Goal: Task Accomplishment & Management: Use online tool/utility

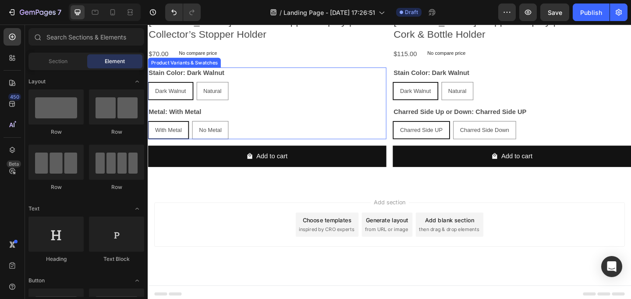
scroll to position [311, 0]
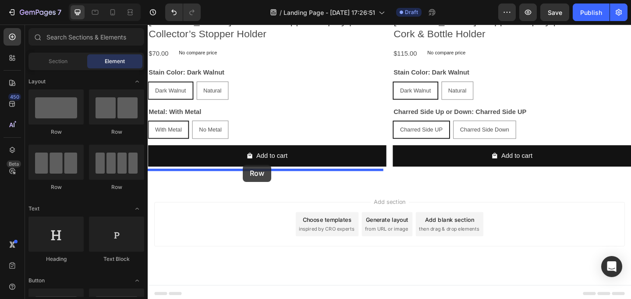
drag, startPoint x: 215, startPoint y: 139, endPoint x: 251, endPoint y: 177, distance: 52.4
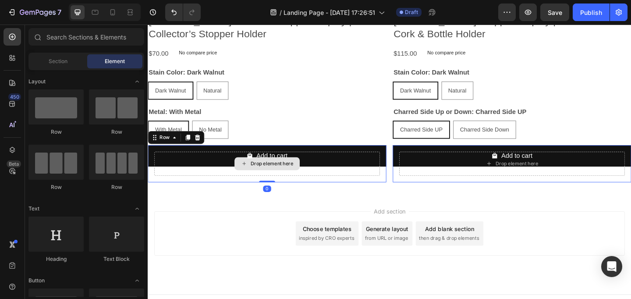
click at [272, 174] on div "Drop element here" at bounding box center [282, 176] width 46 height 7
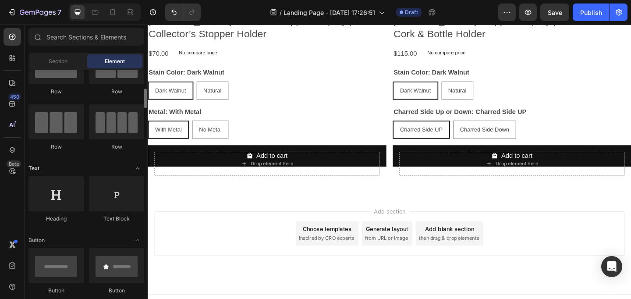
scroll to position [97, 0]
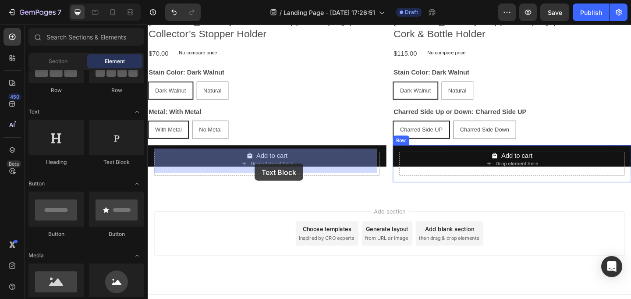
drag, startPoint x: 263, startPoint y: 166, endPoint x: 264, endPoint y: 176, distance: 9.7
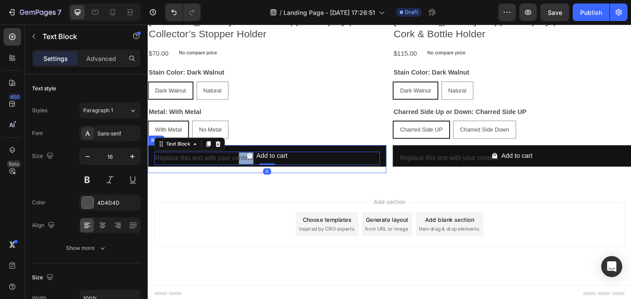
drag, startPoint x: 248, startPoint y: 181, endPoint x: 257, endPoint y: 189, distance: 12.7
click at [247, 197] on div "Header Product Images [PERSON_NAME] Bourbon Stopper Display | Collector’s Stopp…" at bounding box center [411, 20] width 526 height 613
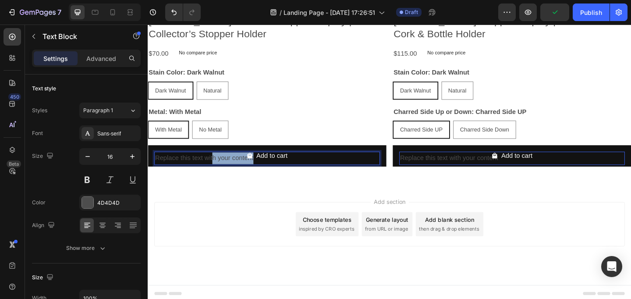
drag, startPoint x: 218, startPoint y: 169, endPoint x: 226, endPoint y: 196, distance: 28.2
click at [218, 203] on div "Header Product Images [PERSON_NAME] Bourbon Stopper Display | Collector’s Stopp…" at bounding box center [411, 20] width 526 height 613
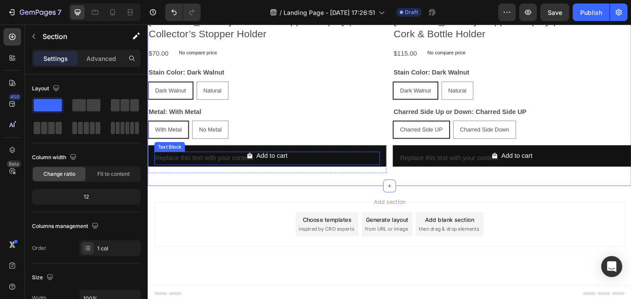
click at [224, 164] on p "Replace this text with your content" at bounding box center [278, 170] width 244 height 13
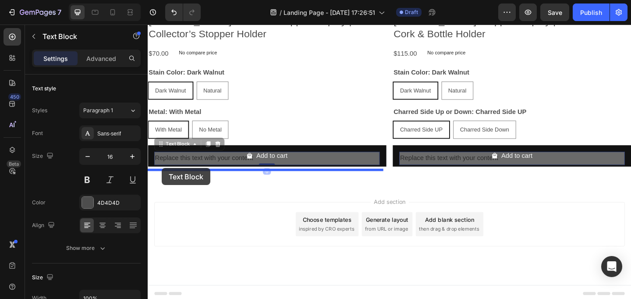
drag, startPoint x: 164, startPoint y: 151, endPoint x: 163, endPoint y: 181, distance: 29.4
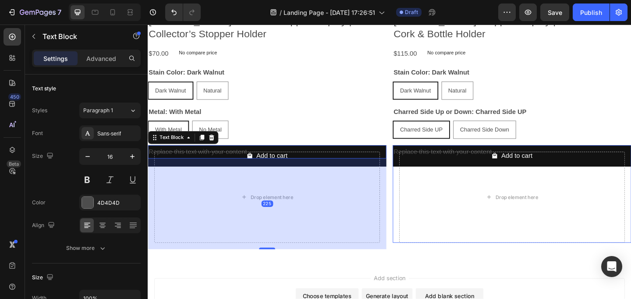
drag, startPoint x: 274, startPoint y: 192, endPoint x: 269, endPoint y: 284, distance: 91.8
click at [269, 284] on div "Header Product Images [PERSON_NAME] Bourbon Stopper Display | Collector’s Stopp…" at bounding box center [411, 61] width 526 height 695
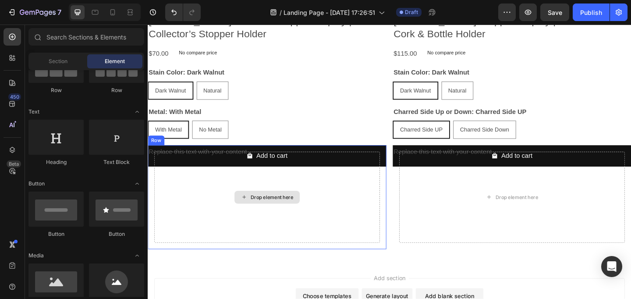
click at [253, 209] on icon at bounding box center [252, 212] width 7 height 7
click at [259, 209] on div "Drop element here" at bounding box center [282, 212] width 46 height 7
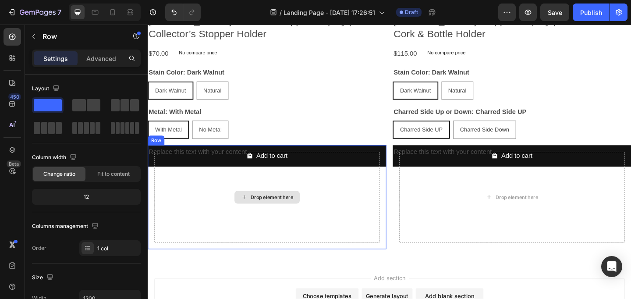
click at [195, 159] on div "Drop element here Row" at bounding box center [277, 212] width 259 height 113
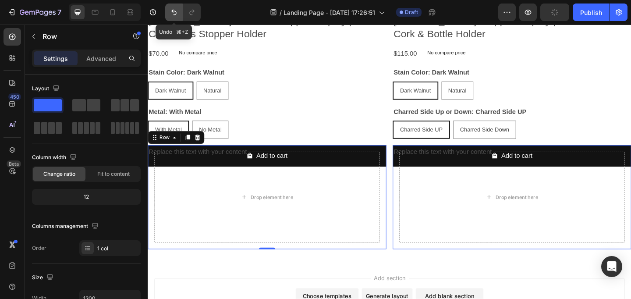
click at [177, 12] on icon "Undo/Redo" at bounding box center [174, 12] width 9 height 9
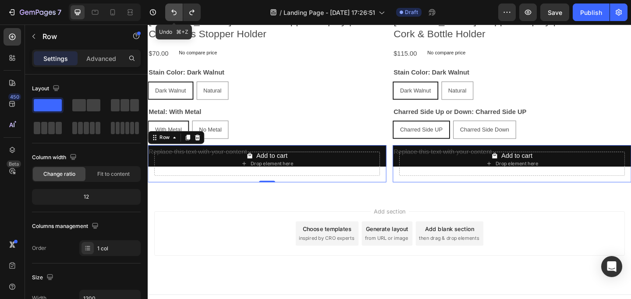
click at [177, 12] on icon "Undo/Redo" at bounding box center [174, 12] width 9 height 9
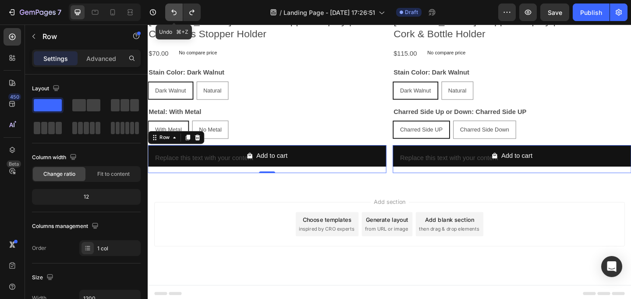
click at [177, 12] on icon "Undo/Redo" at bounding box center [174, 12] width 9 height 9
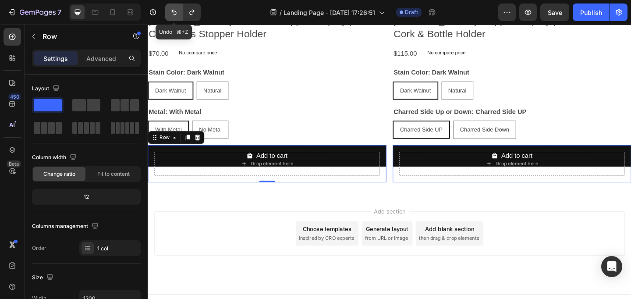
click at [177, 12] on icon "Undo/Redo" at bounding box center [174, 12] width 9 height 9
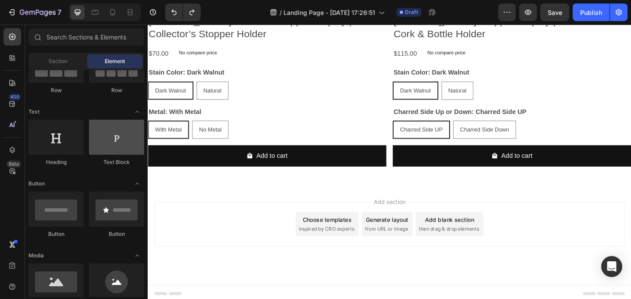
scroll to position [0, 0]
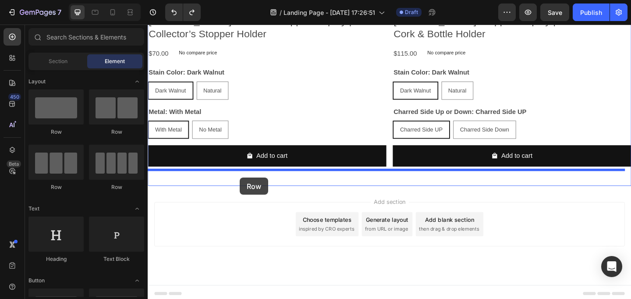
drag, startPoint x: 210, startPoint y: 140, endPoint x: 248, endPoint y: 191, distance: 63.9
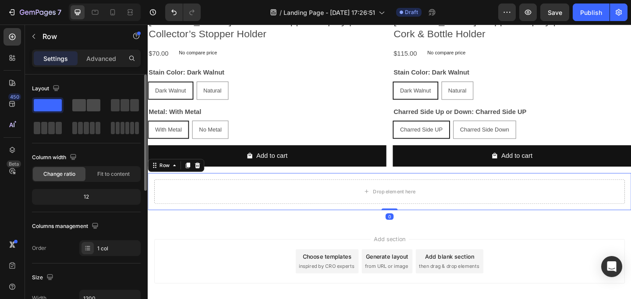
click at [85, 104] on span at bounding box center [79, 105] width 14 height 12
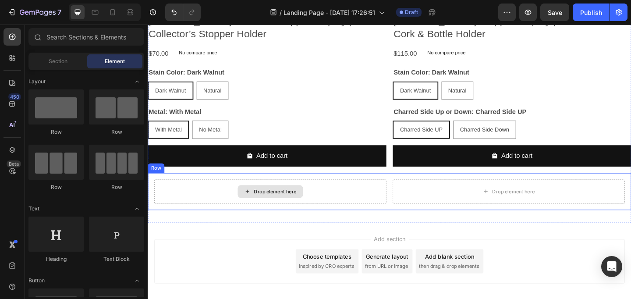
click at [267, 203] on div "Drop element here" at bounding box center [286, 206] width 46 height 7
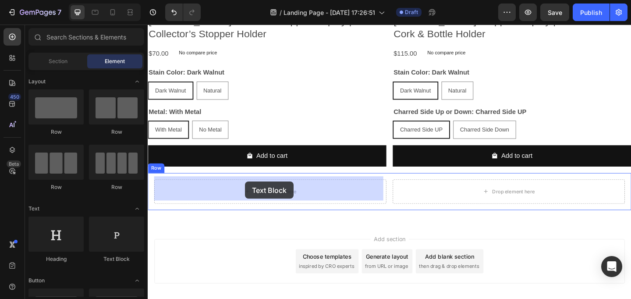
drag, startPoint x: 268, startPoint y: 268, endPoint x: 253, endPoint y: 195, distance: 73.7
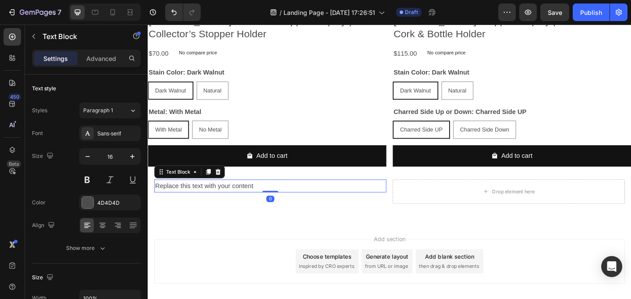
click at [249, 196] on div "Replace this text with your content" at bounding box center [281, 200] width 252 height 14
click at [232, 195] on p "Replace this text with your content" at bounding box center [281, 200] width 251 height 13
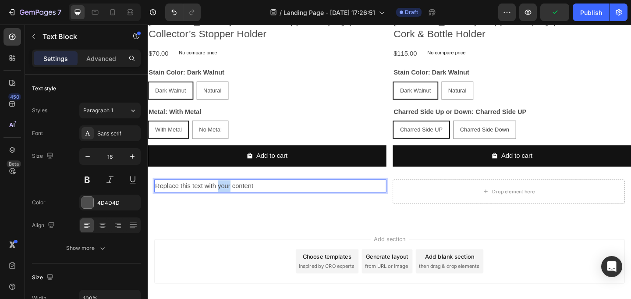
click at [232, 195] on p "Replace this text with your content" at bounding box center [281, 200] width 251 height 13
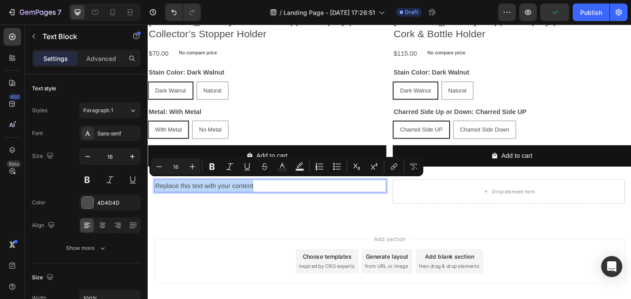
click at [232, 195] on p "Replace this text with your content" at bounding box center [281, 200] width 251 height 13
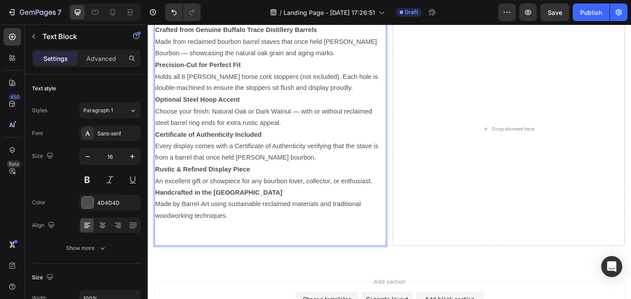
scroll to position [495, 0]
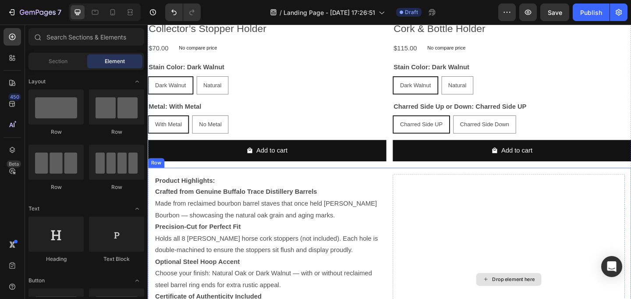
scroll to position [489, 0]
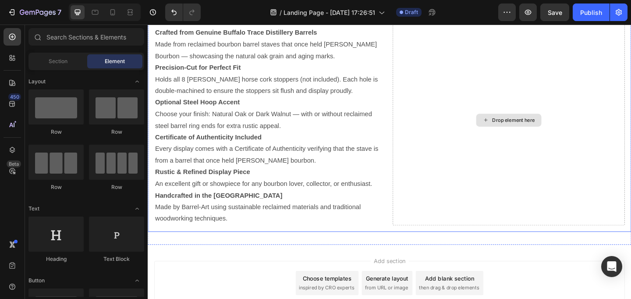
click at [532, 127] on div "Drop element here" at bounding box center [545, 128] width 46 height 7
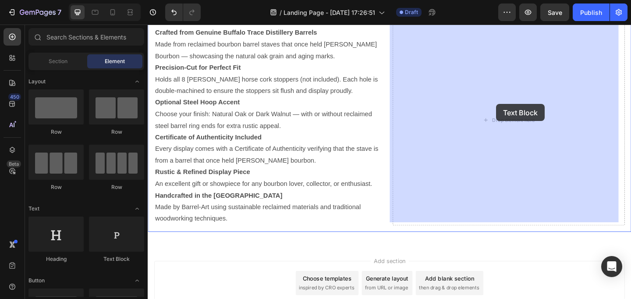
drag, startPoint x: 267, startPoint y: 262, endPoint x: 526, endPoint y: 112, distance: 299.6
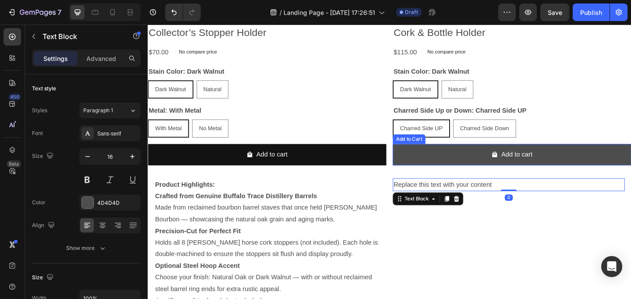
scroll to position [318, 0]
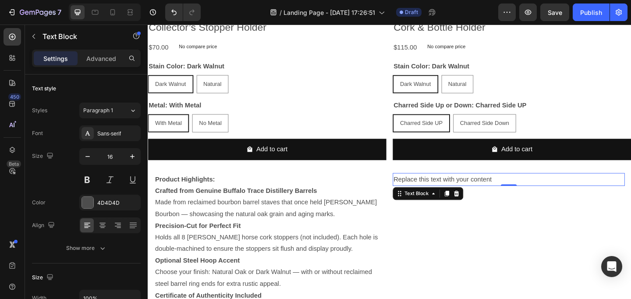
click at [503, 189] on div "Replace this text with your content" at bounding box center [540, 193] width 252 height 14
click at [503, 189] on p "Replace this text with your content" at bounding box center [540, 193] width 251 height 13
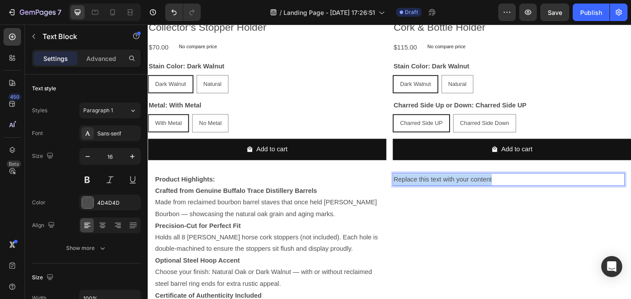
click at [503, 189] on p "Replace this text with your content" at bounding box center [540, 193] width 251 height 13
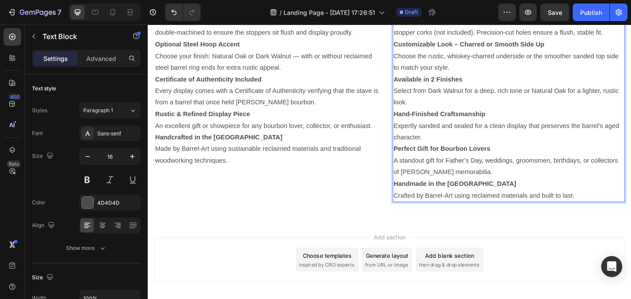
scroll to position [571, 0]
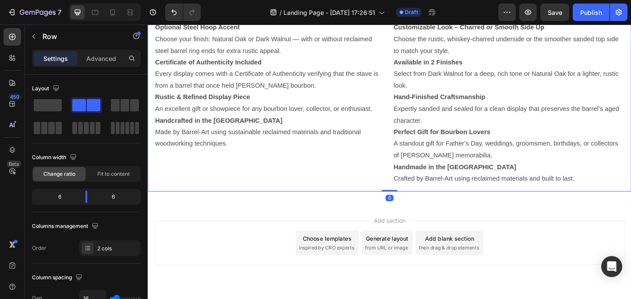
click at [307, 177] on div "Product Highlights: Crafted from Genuine Buffalo Trace Distillery Barrels Made …" at bounding box center [281, 66] width 252 height 267
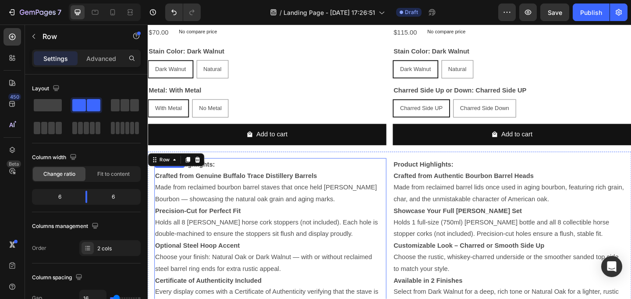
scroll to position [203, 0]
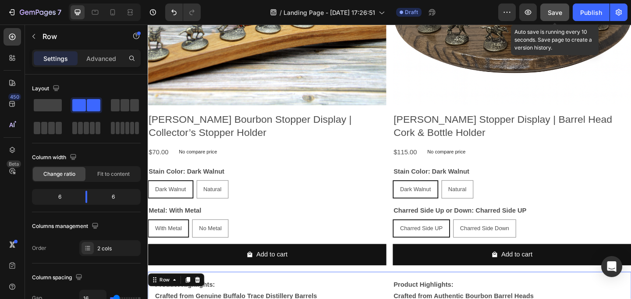
click at [553, 17] on button "Save" at bounding box center [554, 13] width 29 height 18
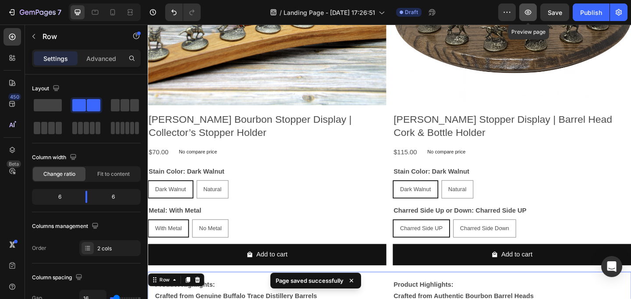
click at [528, 11] on icon "button" at bounding box center [528, 12] width 9 height 9
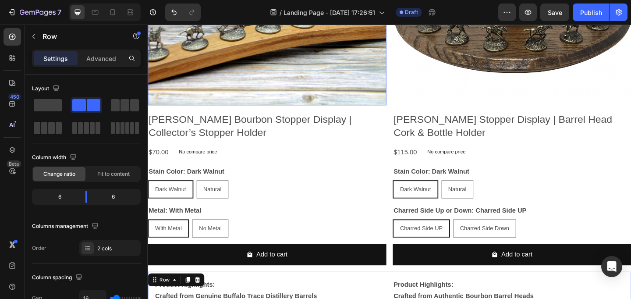
scroll to position [0, 0]
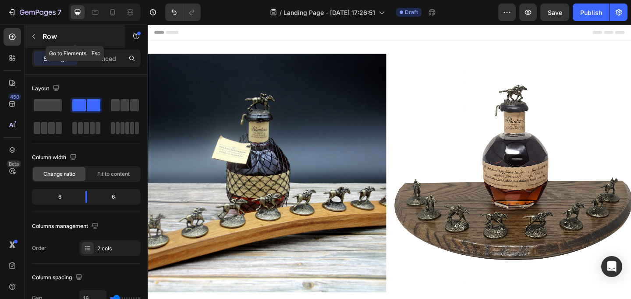
click at [33, 37] on icon "button" at bounding box center [33, 36] width 3 height 5
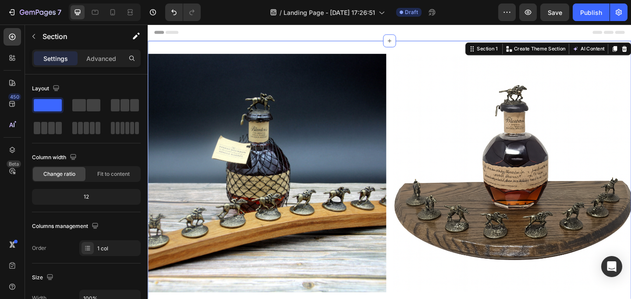
click at [99, 56] on p "Advanced" at bounding box center [101, 58] width 30 height 9
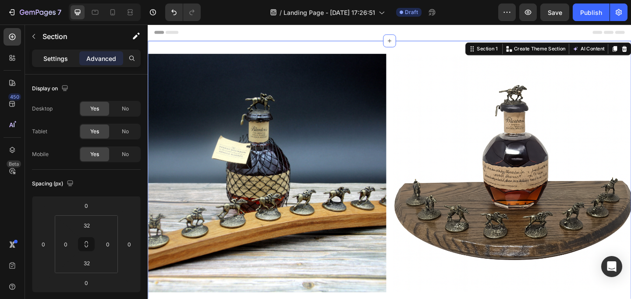
click at [59, 60] on p "Settings" at bounding box center [55, 58] width 25 height 9
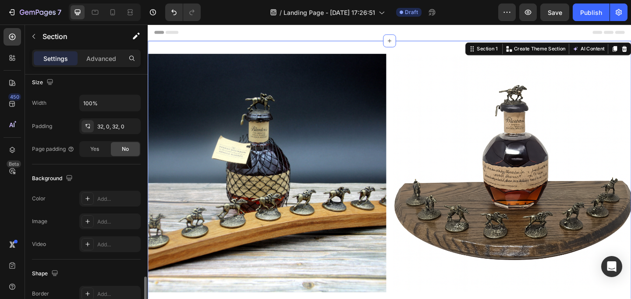
scroll to position [285, 0]
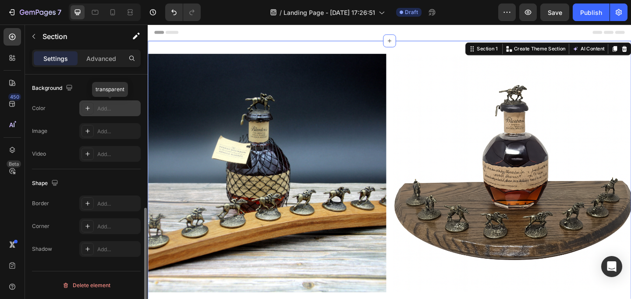
click at [105, 108] on div "Add..." at bounding box center [117, 109] width 41 height 8
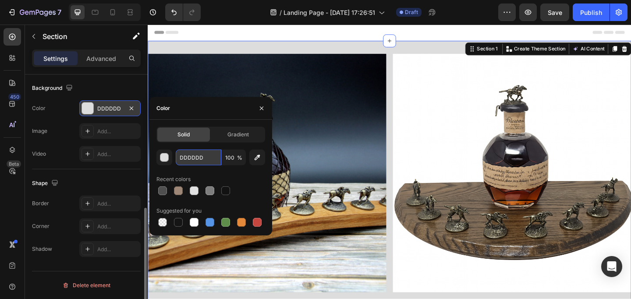
click at [194, 159] on input "DDDDDD" at bounding box center [199, 157] width 46 height 16
click at [162, 160] on div "button" at bounding box center [164, 157] width 9 height 9
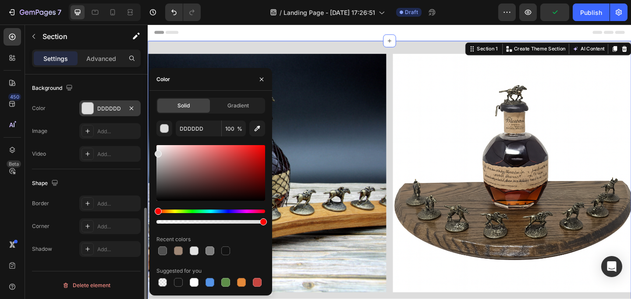
click at [239, 9] on div "/ Landing Page - [DATE] 17:26:51 Draft" at bounding box center [353, 13] width 291 height 18
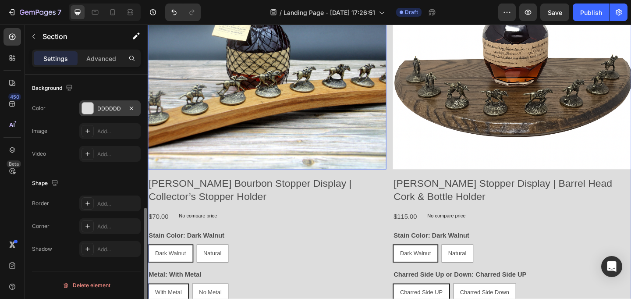
scroll to position [208, 0]
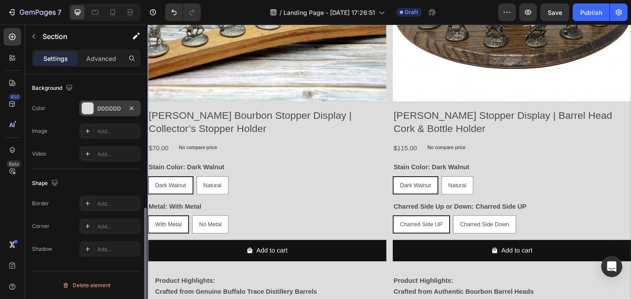
click at [117, 110] on div "DDDDDD" at bounding box center [109, 109] width 25 height 8
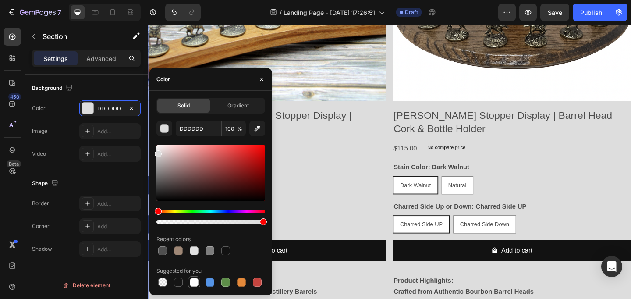
click at [196, 283] on div at bounding box center [194, 282] width 9 height 9
type input "FFFFFF"
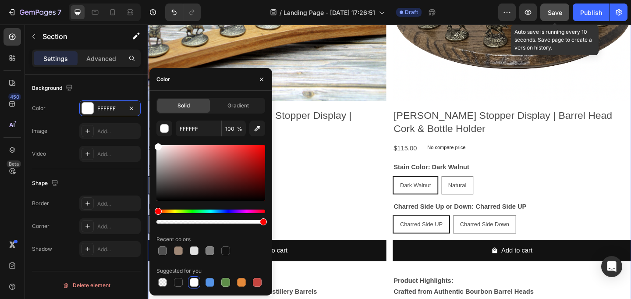
click at [546, 17] on button "Save" at bounding box center [554, 13] width 29 height 18
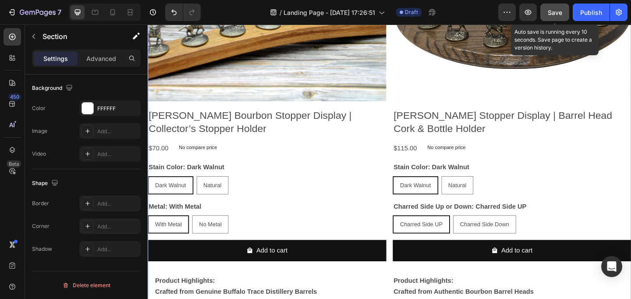
click at [560, 18] on button "Save" at bounding box center [554, 13] width 29 height 18
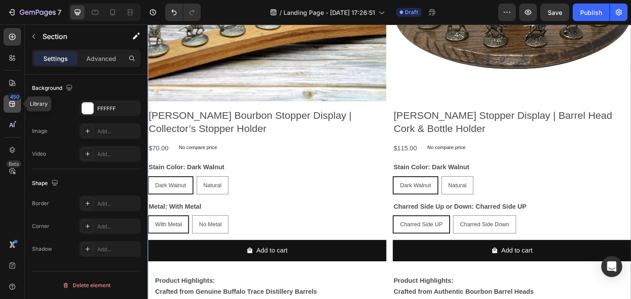
click at [13, 101] on icon at bounding box center [12, 104] width 6 height 6
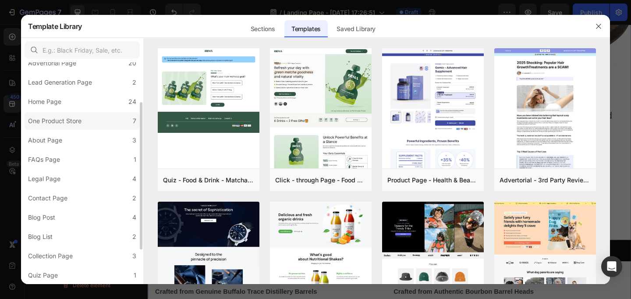
scroll to position [0, 0]
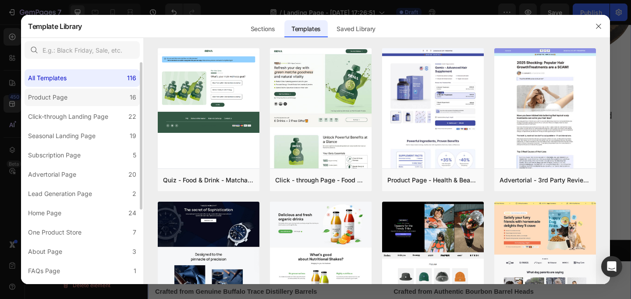
click at [95, 95] on label "Product Page 16" at bounding box center [82, 98] width 115 height 18
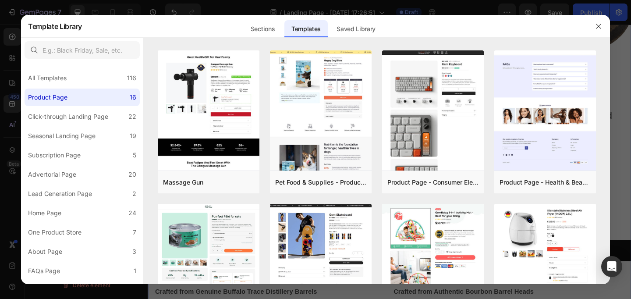
scroll to position [243, 0]
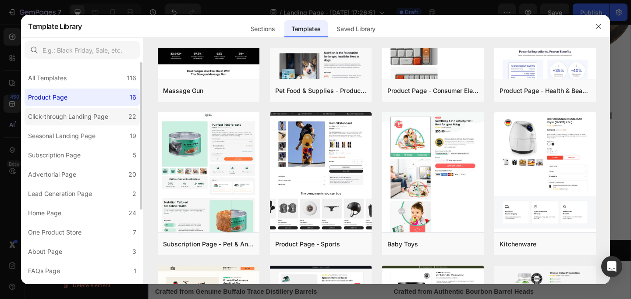
click at [90, 119] on div "Click-through Landing Page" at bounding box center [68, 116] width 80 height 11
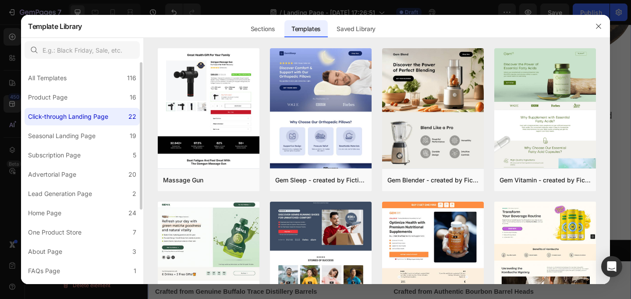
scroll to position [15, 0]
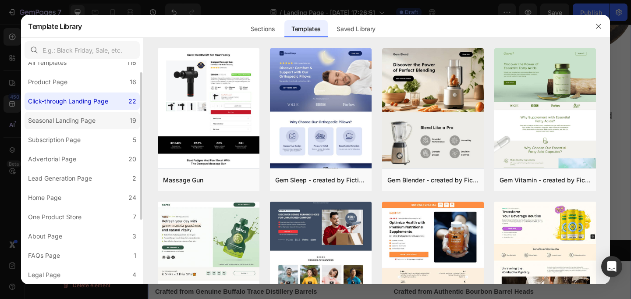
click at [92, 124] on div "Seasonal Landing Page" at bounding box center [61, 120] width 67 height 11
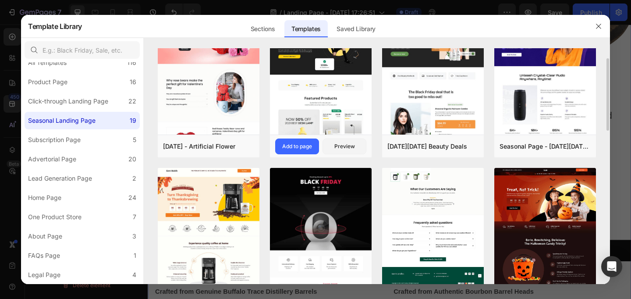
scroll to position [0, 0]
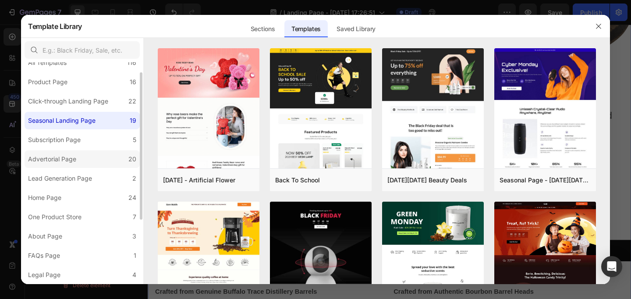
click at [87, 161] on label "Advertorial Page 20" at bounding box center [82, 159] width 115 height 18
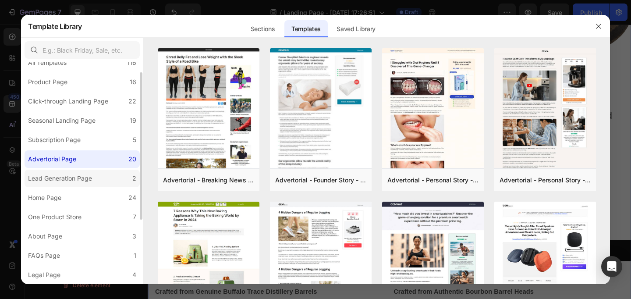
click at [94, 179] on div "Lead Generation Page" at bounding box center [61, 178] width 67 height 11
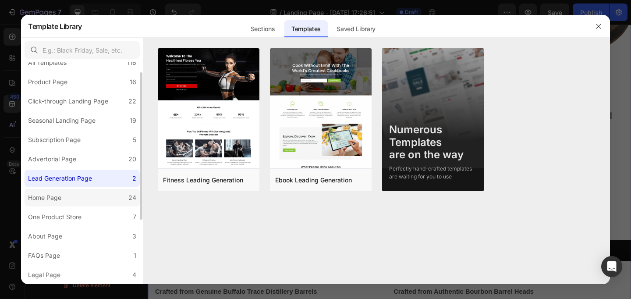
click at [87, 199] on label "Home Page 24" at bounding box center [82, 198] width 115 height 18
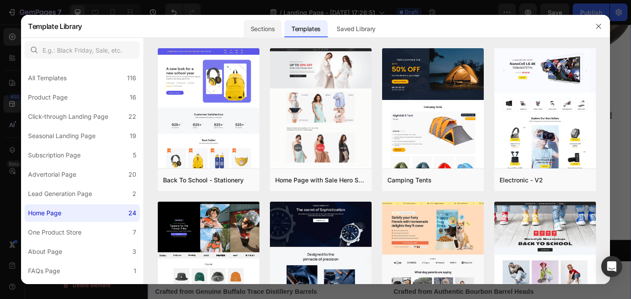
click at [262, 26] on div "Sections" at bounding box center [263, 29] width 38 height 18
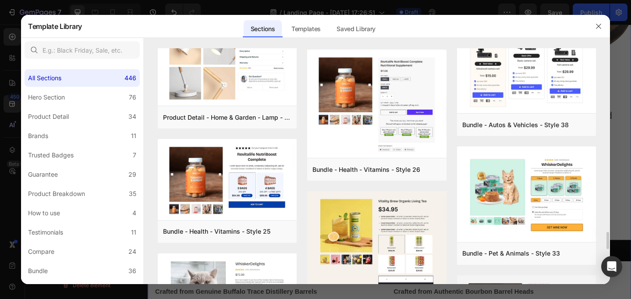
scroll to position [2465, 0]
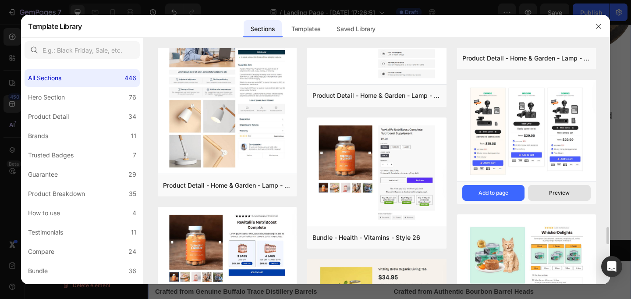
click at [552, 193] on div "Preview" at bounding box center [559, 193] width 21 height 8
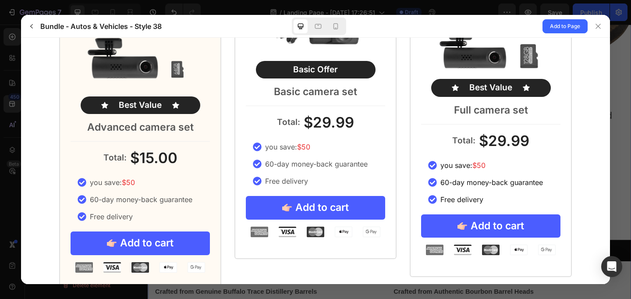
scroll to position [208, 0]
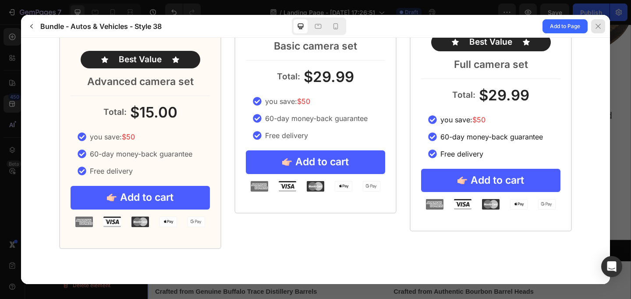
click at [596, 26] on icon at bounding box center [598, 26] width 7 height 7
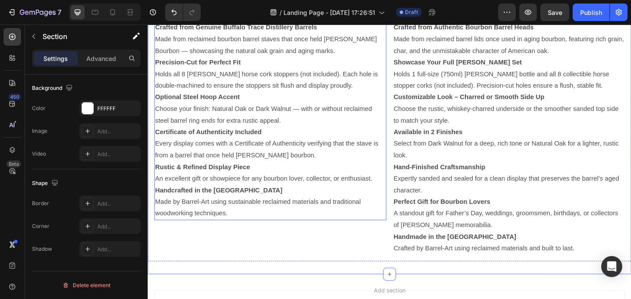
scroll to position [571, 0]
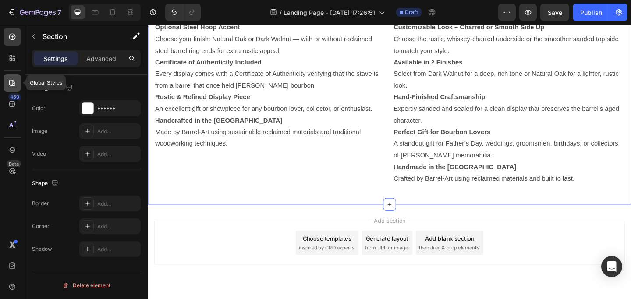
click at [11, 87] on icon at bounding box center [12, 82] width 9 height 9
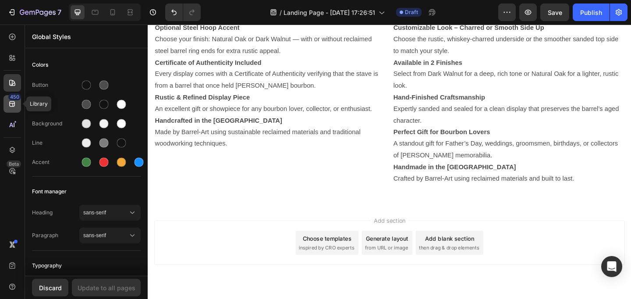
click at [12, 109] on div "450" at bounding box center [13, 104] width 18 height 18
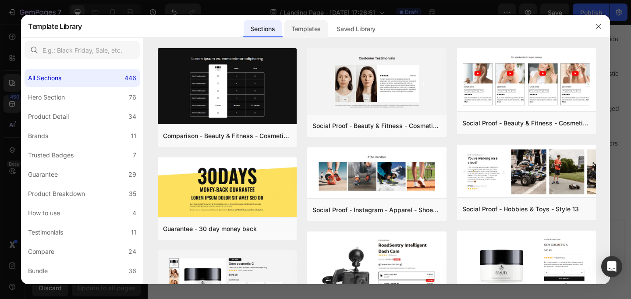
click at [315, 28] on div "Templates" at bounding box center [305, 29] width 43 height 18
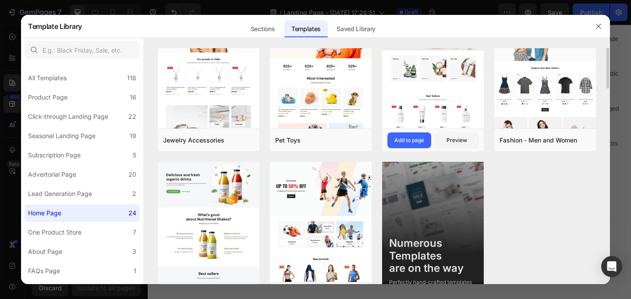
scroll to position [531, 0]
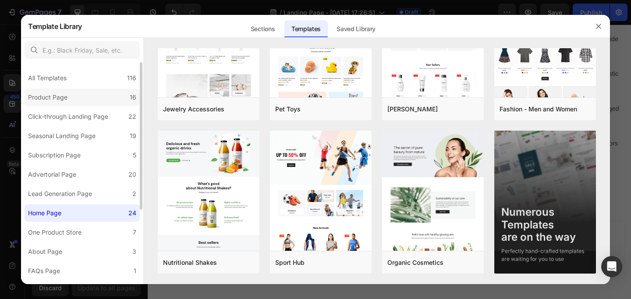
click at [80, 100] on label "Product Page 16" at bounding box center [82, 98] width 115 height 18
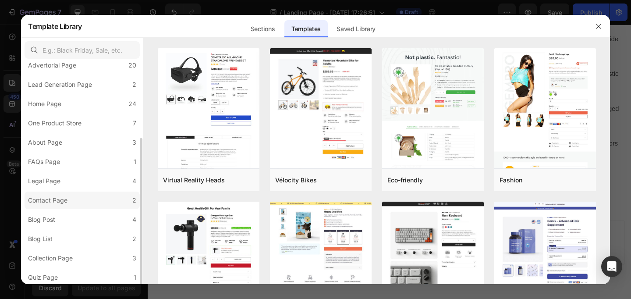
scroll to position [111, 0]
click at [84, 255] on label "Collection Page 3" at bounding box center [82, 256] width 115 height 18
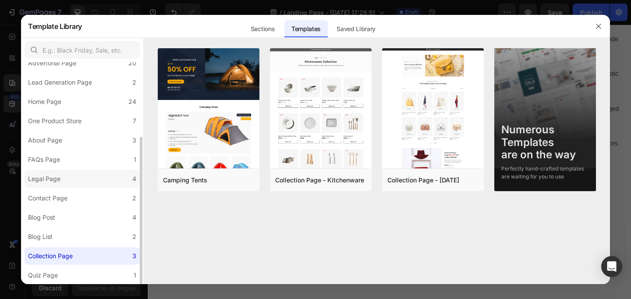
scroll to position [0, 0]
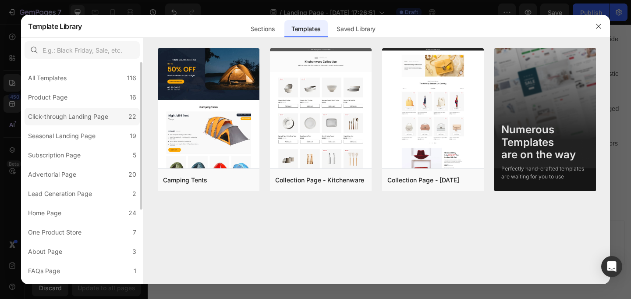
click at [83, 117] on div "Click-through Landing Page" at bounding box center [68, 116] width 80 height 11
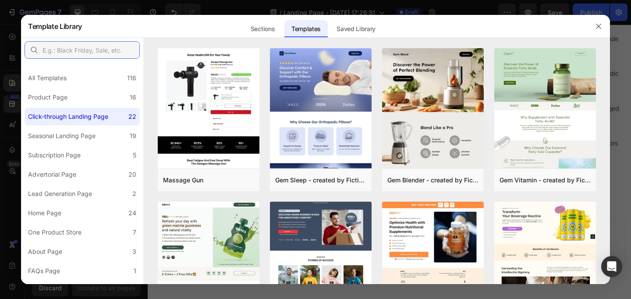
click at [93, 46] on input "text" at bounding box center [82, 50] width 115 height 18
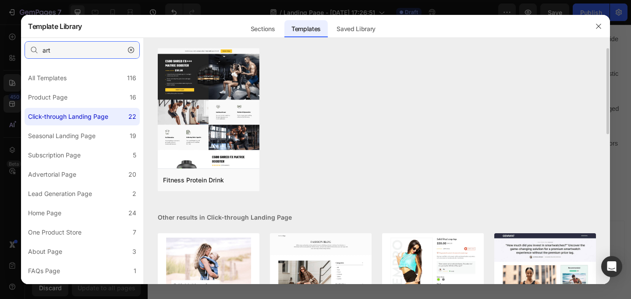
click at [64, 50] on input "art" at bounding box center [82, 50] width 115 height 18
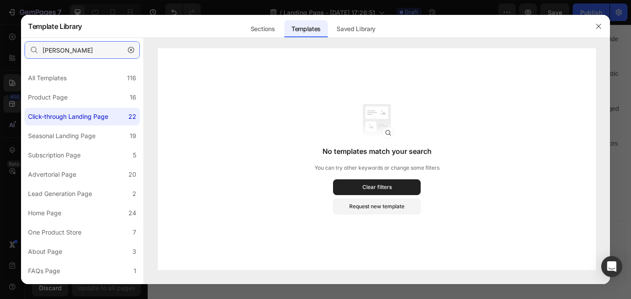
click at [98, 48] on input "[PERSON_NAME]" at bounding box center [82, 50] width 115 height 18
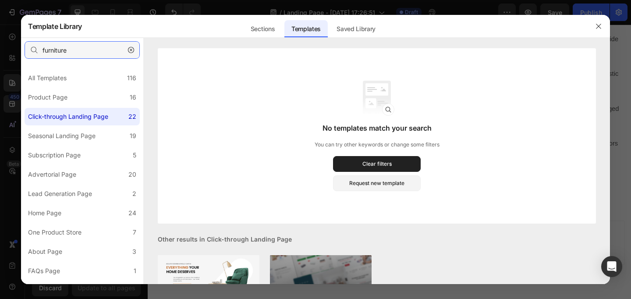
type input "furniture"
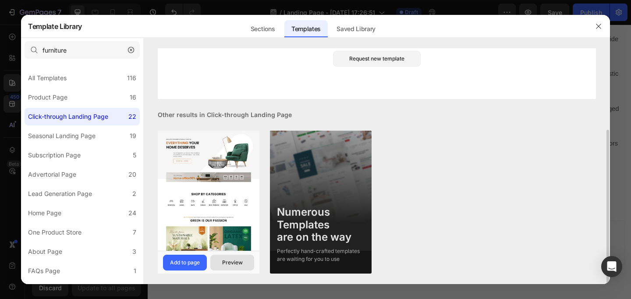
click at [236, 262] on div "Preview" at bounding box center [232, 263] width 21 height 8
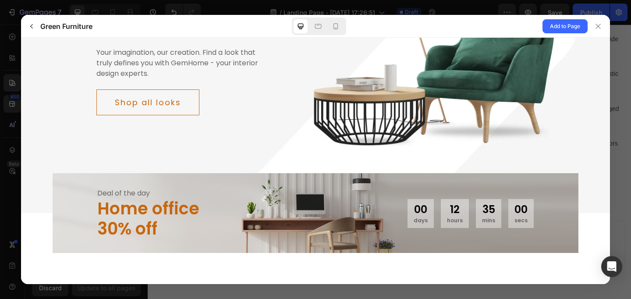
scroll to position [0, 0]
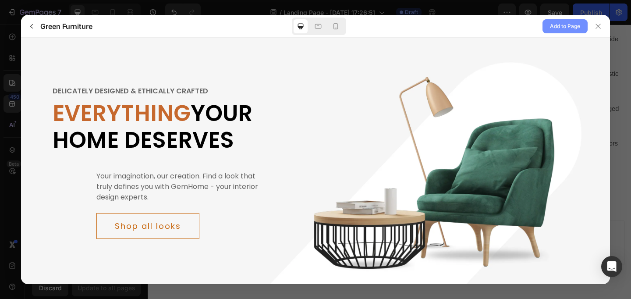
click at [553, 27] on span "Add to Page" at bounding box center [565, 26] width 30 height 11
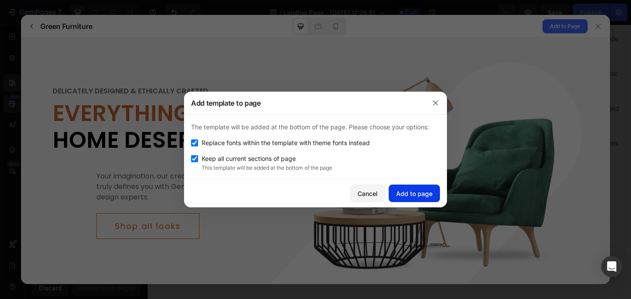
click at [418, 195] on div "Add to page" at bounding box center [414, 193] width 36 height 9
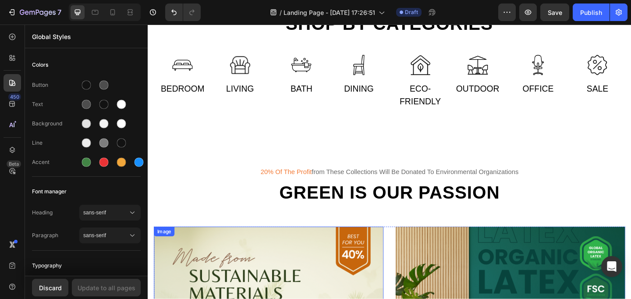
scroll to position [1128, 0]
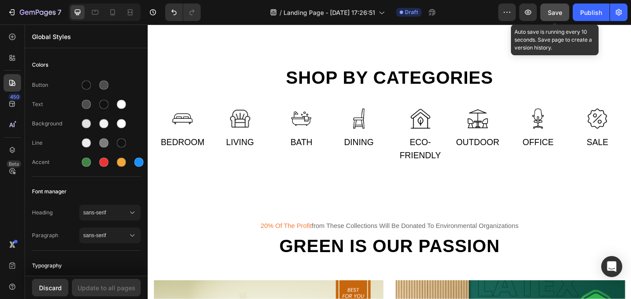
click at [554, 13] on span "Save" at bounding box center [555, 12] width 14 height 7
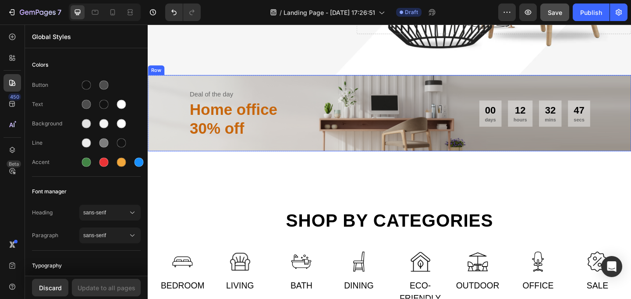
scroll to position [1052, 0]
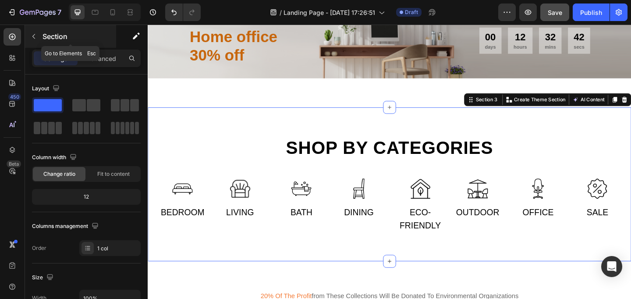
click at [30, 36] on icon "button" at bounding box center [33, 36] width 7 height 7
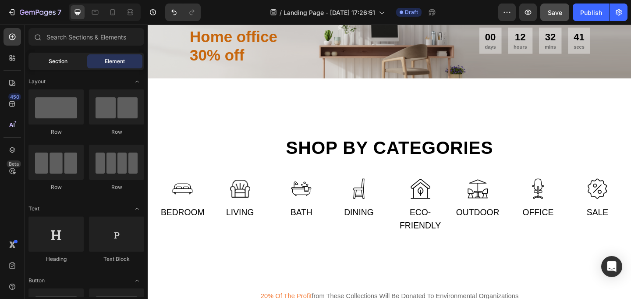
click at [53, 61] on span "Section" at bounding box center [58, 61] width 19 height 8
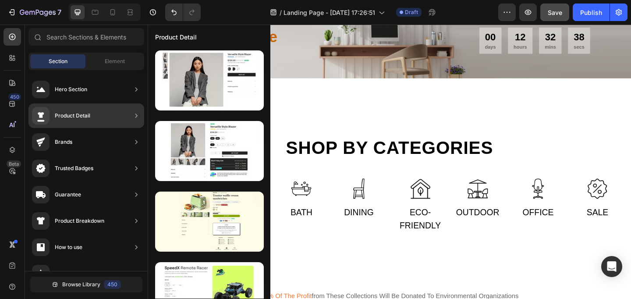
scroll to position [7, 0]
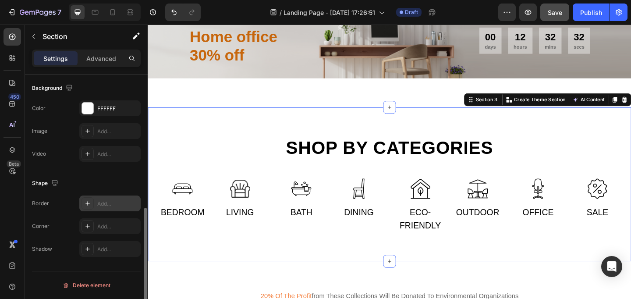
scroll to position [0, 0]
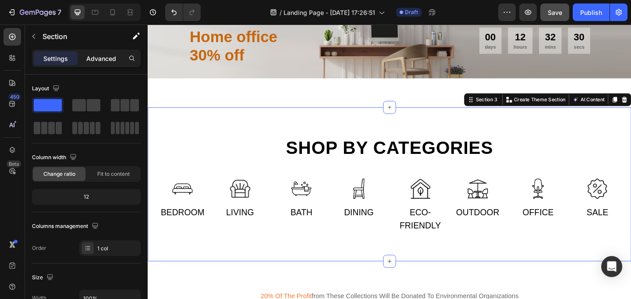
click at [109, 57] on p "Advanced" at bounding box center [101, 58] width 30 height 9
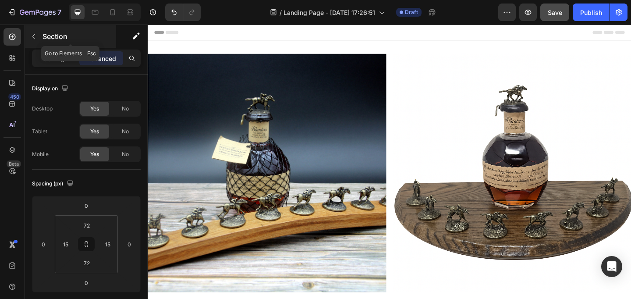
click at [32, 33] on icon "button" at bounding box center [33, 36] width 7 height 7
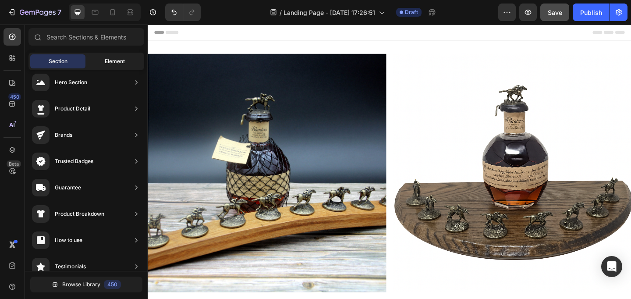
click at [115, 60] on span "Element" at bounding box center [115, 61] width 20 height 8
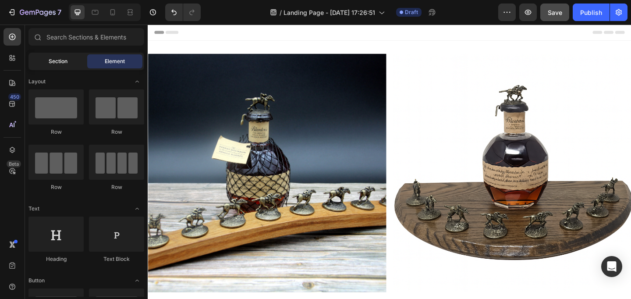
click at [69, 59] on div "Section" at bounding box center [57, 61] width 55 height 14
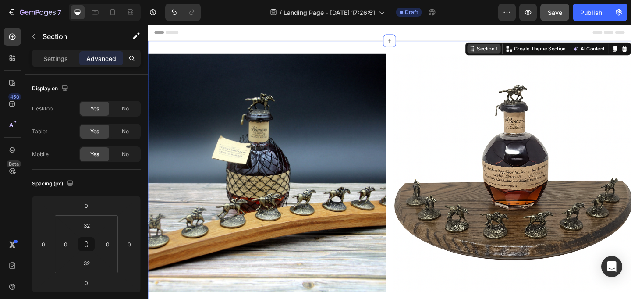
click at [514, 53] on div "Section 1" at bounding box center [517, 51] width 26 height 8
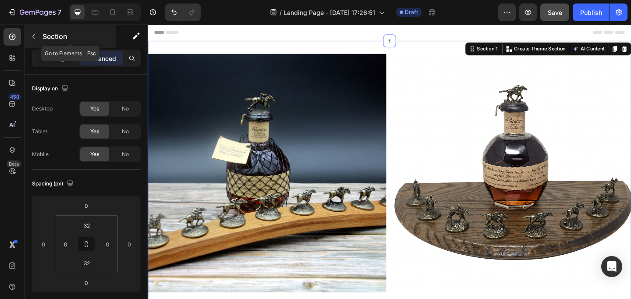
click at [31, 33] on icon "button" at bounding box center [33, 36] width 7 height 7
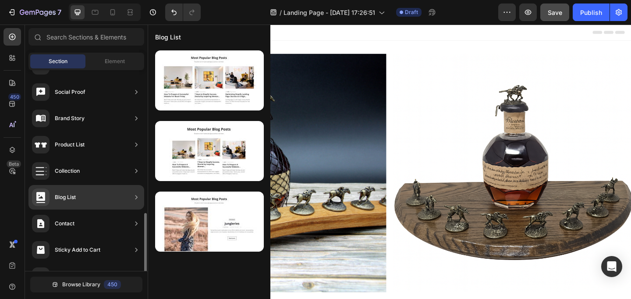
scroll to position [308, 0]
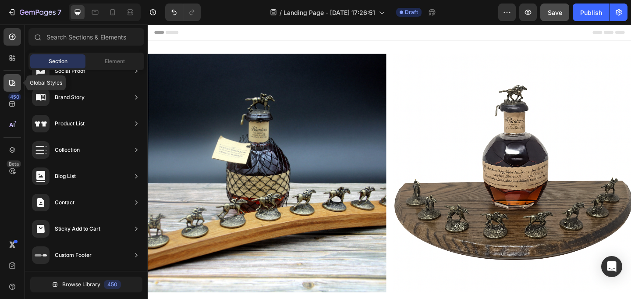
click at [11, 84] on icon at bounding box center [11, 84] width 1 height 1
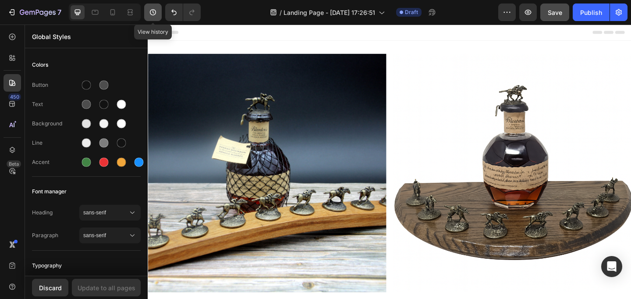
click at [156, 14] on icon "button" at bounding box center [153, 12] width 9 height 9
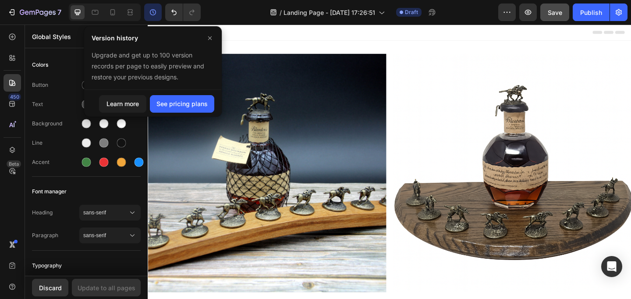
click at [156, 14] on icon "button" at bounding box center [153, 12] width 9 height 9
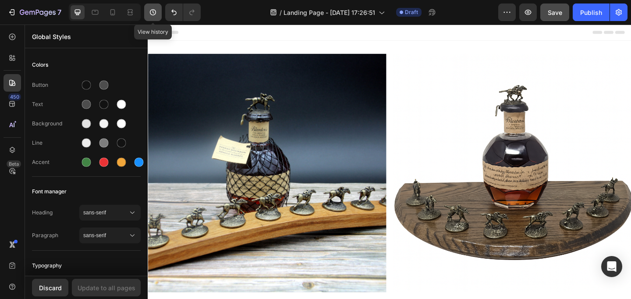
click at [156, 14] on icon "button" at bounding box center [153, 12] width 9 height 9
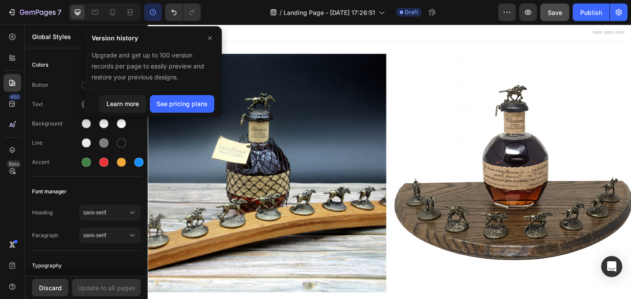
click at [156, 14] on icon "button" at bounding box center [153, 12] width 9 height 9
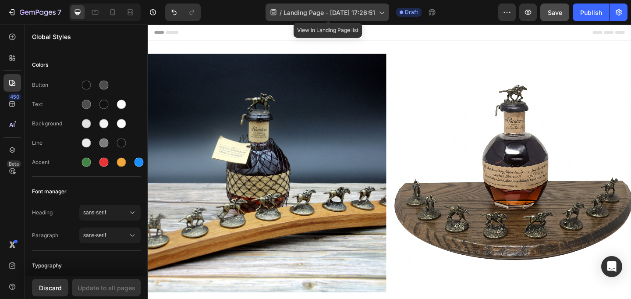
click at [297, 11] on span "Landing Page - [DATE] 17:26:51" at bounding box center [329, 12] width 92 height 9
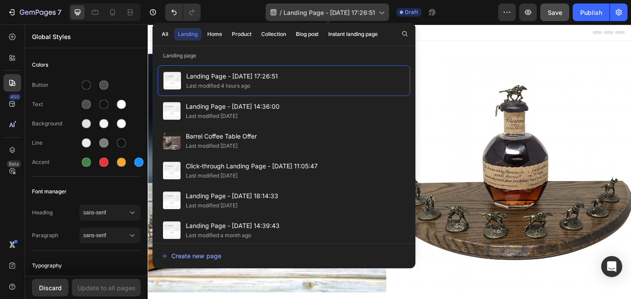
click at [297, 11] on span "Landing Page - [DATE] 17:26:51" at bounding box center [329, 12] width 92 height 9
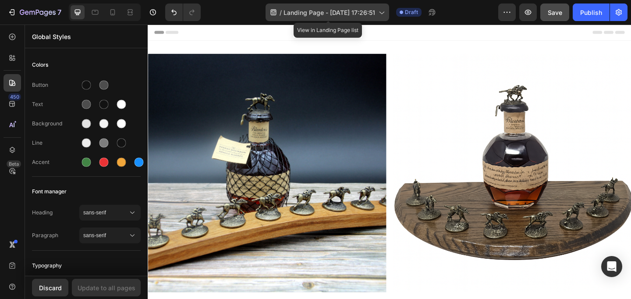
click at [296, 11] on span "Landing Page - [DATE] 17:26:51" at bounding box center [329, 12] width 92 height 9
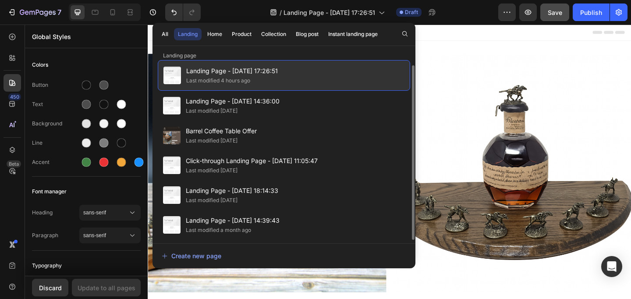
scroll to position [0, 0]
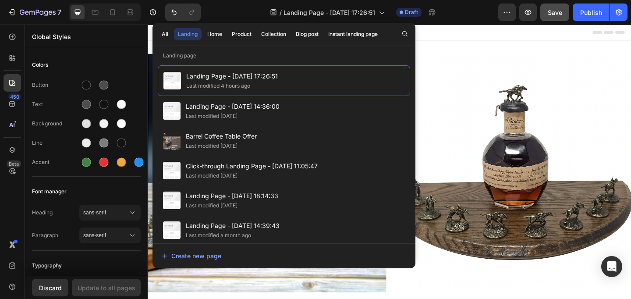
click at [240, 8] on div "/ Landing Page - [DATE] 17:26:51 Draft" at bounding box center [353, 13] width 291 height 18
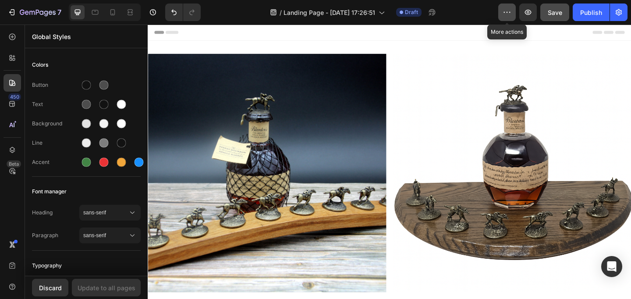
click at [510, 14] on icon "button" at bounding box center [507, 12] width 9 height 9
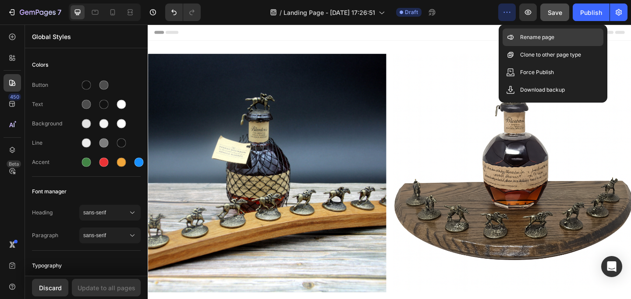
click at [535, 40] on p "Rename page" at bounding box center [537, 37] width 34 height 9
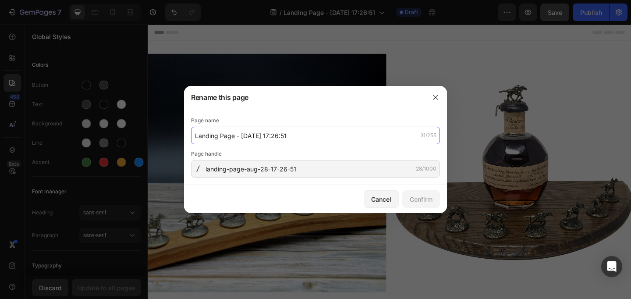
click at [241, 135] on input "Landing Page - [DATE] 17:26:51" at bounding box center [315, 136] width 249 height 18
click at [235, 136] on input "FINAL" at bounding box center [315, 136] width 249 height 18
type input "FINAL LANDING PAGE"
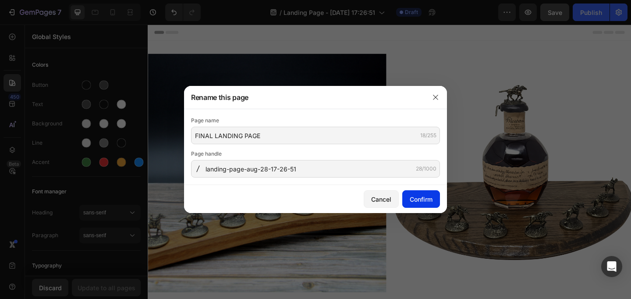
click at [417, 196] on div "Confirm" at bounding box center [421, 199] width 23 height 9
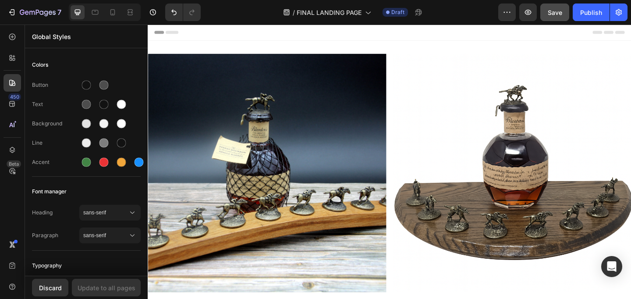
click at [174, 34] on span "Header" at bounding box center [173, 33] width 19 height 9
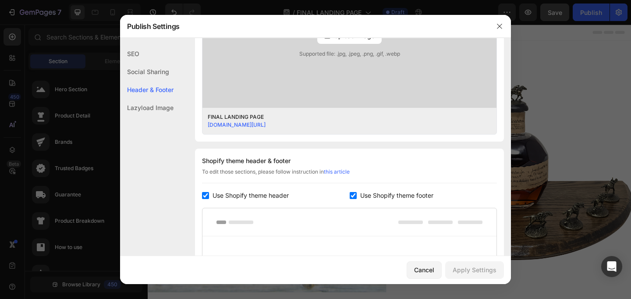
scroll to position [411, 0]
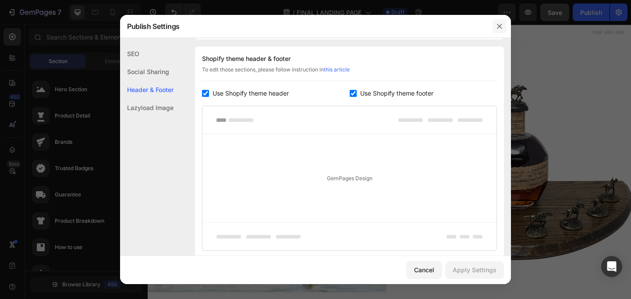
click at [495, 26] on button "button" at bounding box center [499, 26] width 14 height 14
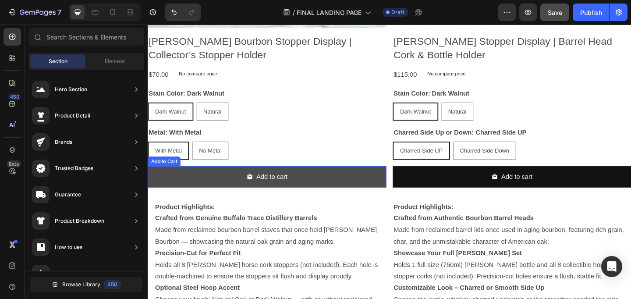
scroll to position [0, 0]
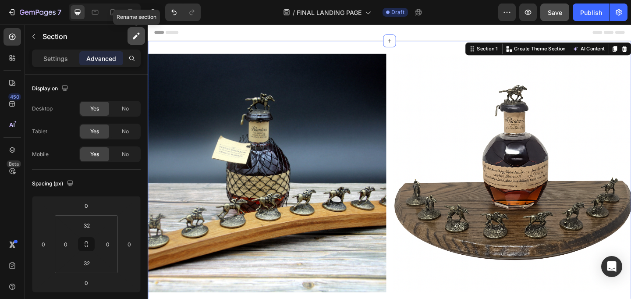
click at [139, 34] on icon "button" at bounding box center [136, 36] width 9 height 9
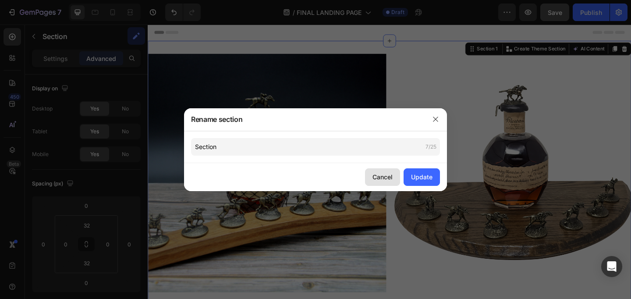
drag, startPoint x: 386, startPoint y: 175, endPoint x: 18, endPoint y: 86, distance: 378.3
click at [386, 175] on div "Cancel" at bounding box center [382, 176] width 20 height 9
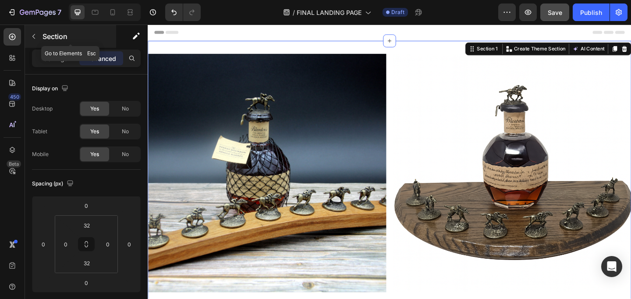
click at [32, 34] on icon "button" at bounding box center [33, 36] width 7 height 7
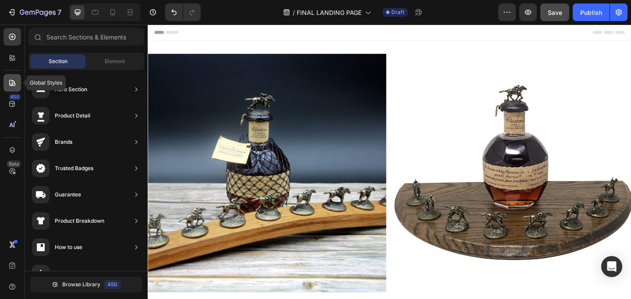
click at [9, 83] on icon at bounding box center [12, 82] width 9 height 9
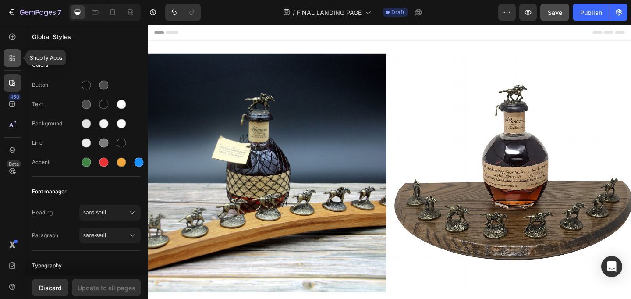
click at [15, 54] on icon at bounding box center [12, 57] width 9 height 9
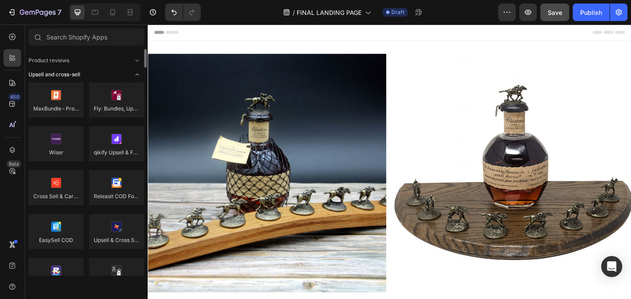
click at [139, 74] on icon "Toggle open" at bounding box center [137, 74] width 7 height 7
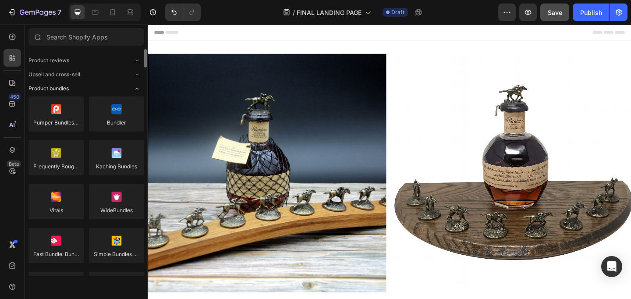
click at [137, 87] on icon "Toggle open" at bounding box center [137, 88] width 7 height 7
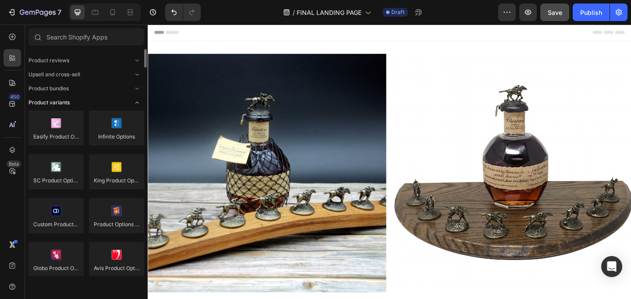
click at [135, 98] on span "Toggle open" at bounding box center [137, 103] width 14 height 14
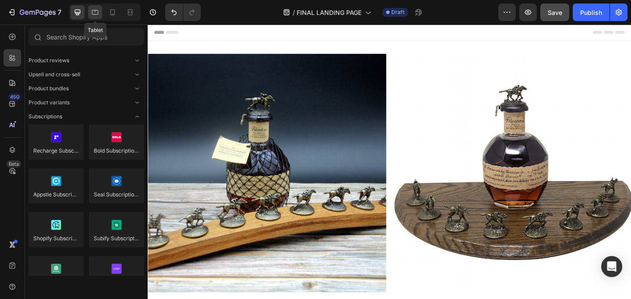
click at [96, 15] on icon at bounding box center [95, 12] width 9 height 9
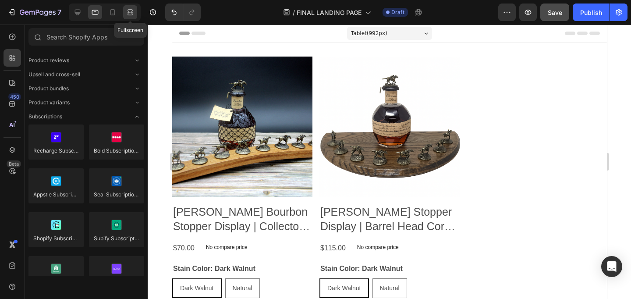
click at [126, 12] on icon at bounding box center [130, 12] width 9 height 9
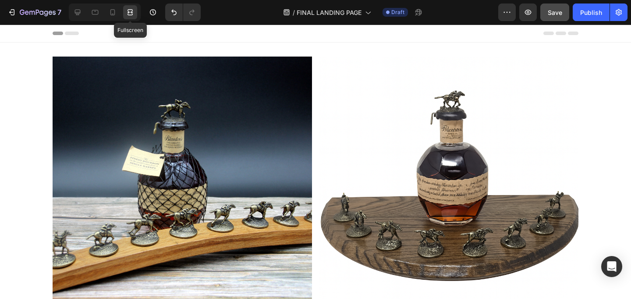
click at [126, 12] on icon at bounding box center [130, 12] width 9 height 9
click at [79, 18] on div at bounding box center [78, 12] width 14 height 14
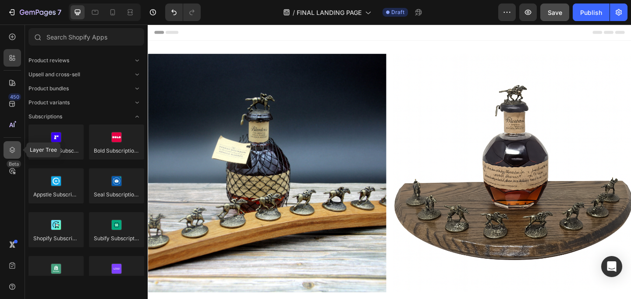
click at [11, 150] on icon at bounding box center [13, 150] width 6 height 6
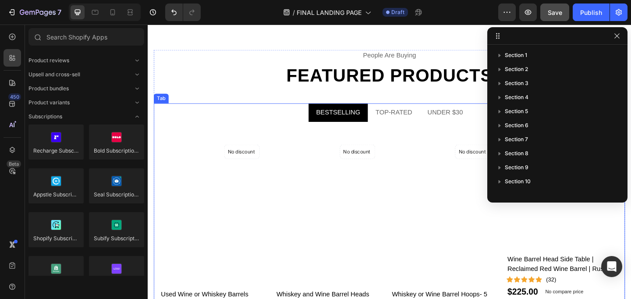
scroll to position [1692, 0]
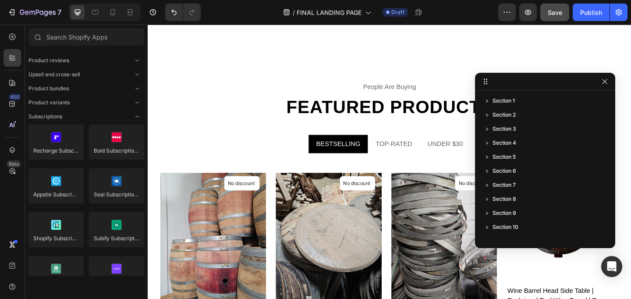
drag, startPoint x: 542, startPoint y: 35, endPoint x: 530, endPoint y: 81, distance: 47.7
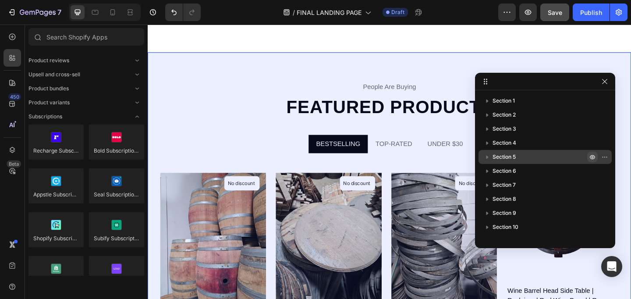
click at [593, 155] on icon "button" at bounding box center [592, 156] width 7 height 7
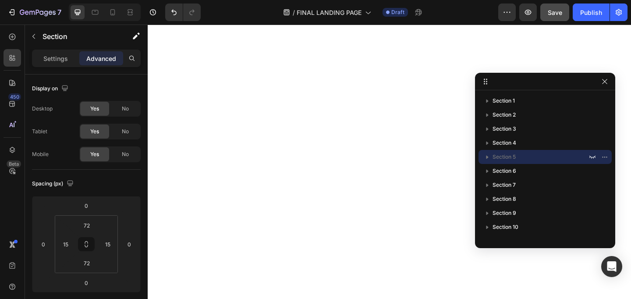
scroll to position [0, 0]
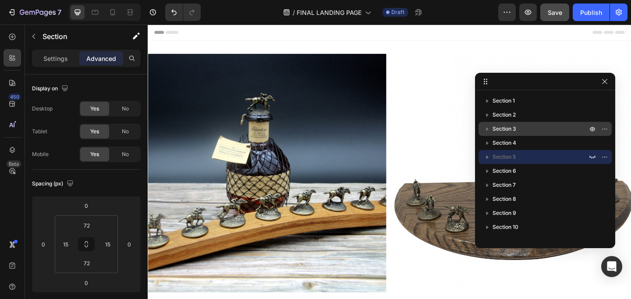
drag, startPoint x: 504, startPoint y: 100, endPoint x: 506, endPoint y: 125, distance: 25.0
click at [506, 125] on div "Section 1 Section 2 Section 3 Section 4 Section 5 Section 6 Section 7 Section 8…" at bounding box center [545, 166] width 140 height 145
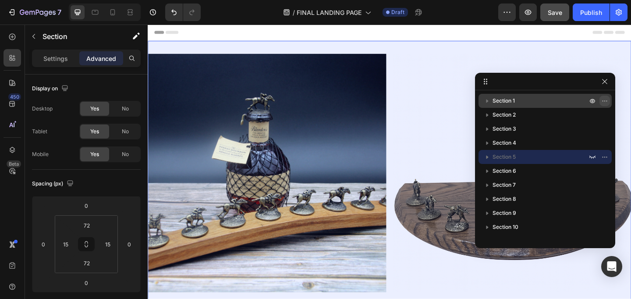
click at [604, 99] on icon "button" at bounding box center [604, 100] width 7 height 7
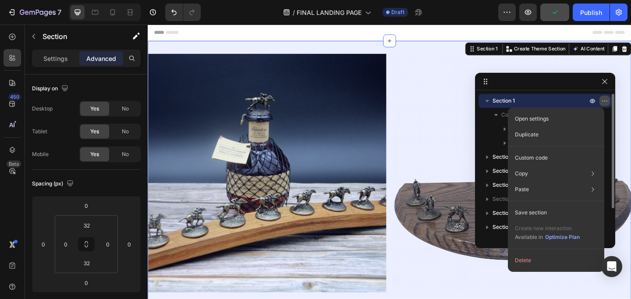
click at [608, 100] on icon "button" at bounding box center [604, 100] width 7 height 7
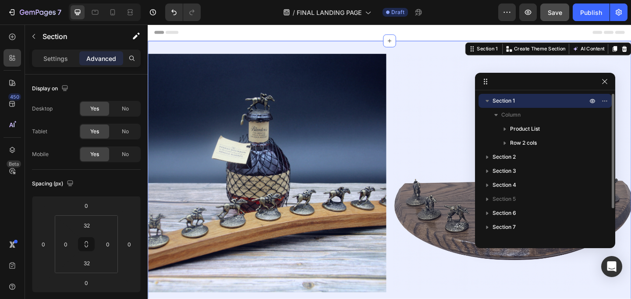
click at [488, 99] on icon "button" at bounding box center [487, 100] width 9 height 9
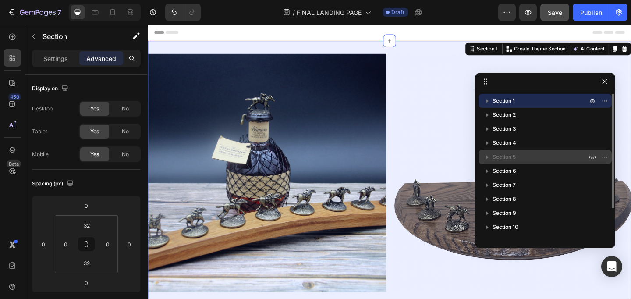
drag, startPoint x: 487, startPoint y: 100, endPoint x: 491, endPoint y: 154, distance: 53.6
click at [491, 154] on div "Section 1 Section 2 Section 3 Section 4 Section 5 Section 6 Section 7 Section 8…" at bounding box center [545, 166] width 140 height 145
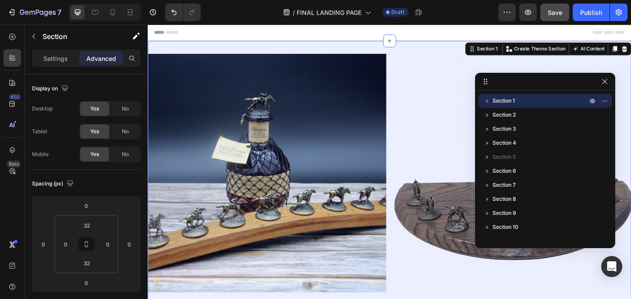
click at [482, 79] on icon at bounding box center [485, 81] width 7 height 7
click at [484, 81] on icon at bounding box center [484, 81] width 1 height 1
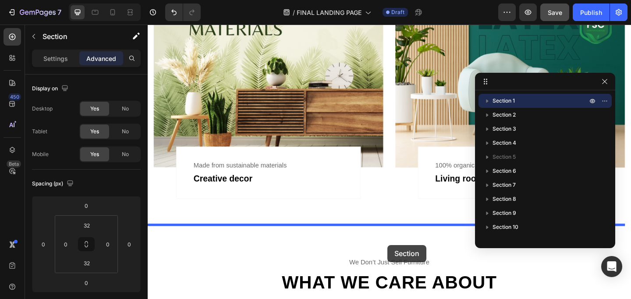
scroll to position [1506, 0]
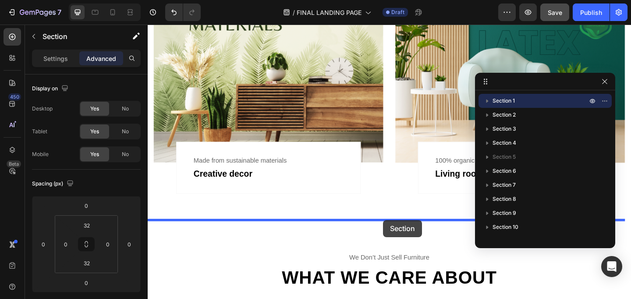
drag, startPoint x: 496, startPoint y: 50, endPoint x: 633, endPoint y: 186, distance: 193.6
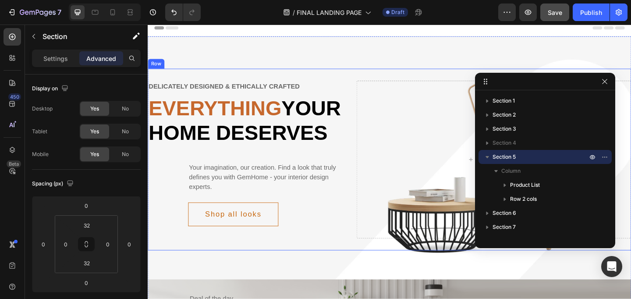
scroll to position [0, 0]
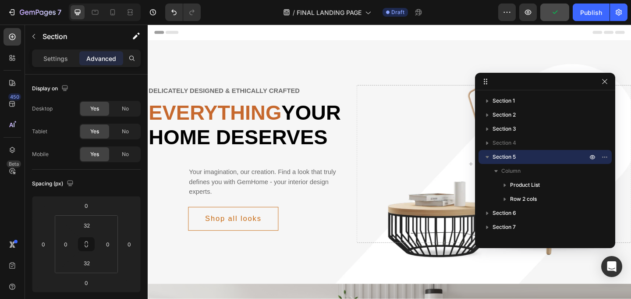
click at [564, 79] on div at bounding box center [545, 82] width 140 height 18
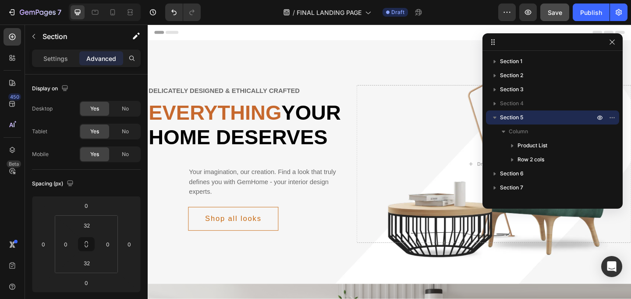
drag, startPoint x: 564, startPoint y: 79, endPoint x: 564, endPoint y: 74, distance: 4.8
click at [613, 44] on icon "button" at bounding box center [612, 42] width 7 height 7
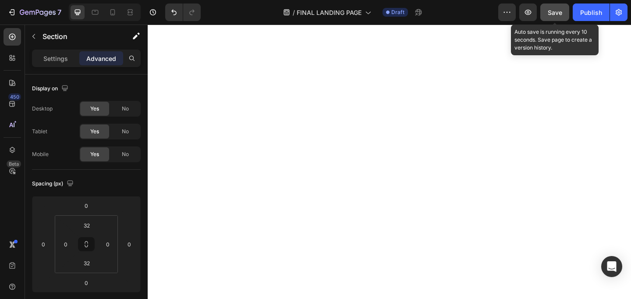
scroll to position [2118, 0]
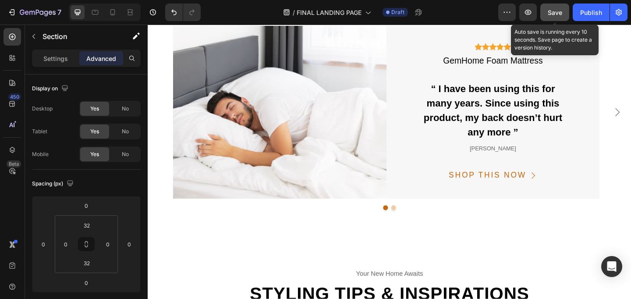
click at [556, 15] on span "Save" at bounding box center [555, 12] width 14 height 7
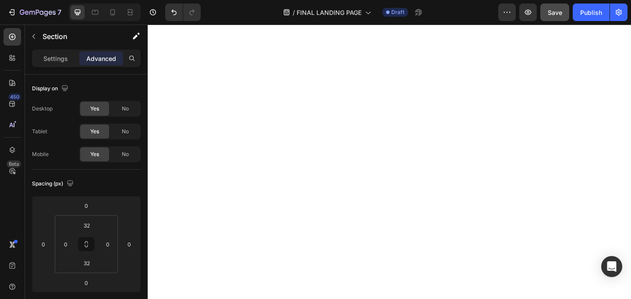
scroll to position [0, 0]
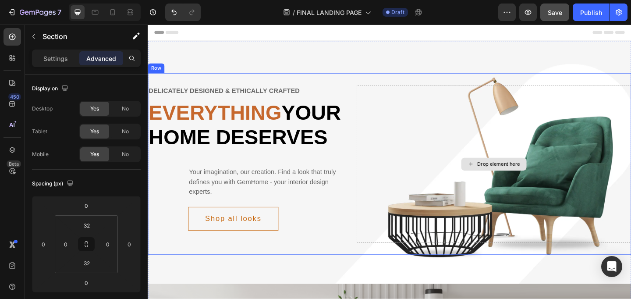
click at [432, 140] on div "Drop element here" at bounding box center [524, 176] width 299 height 171
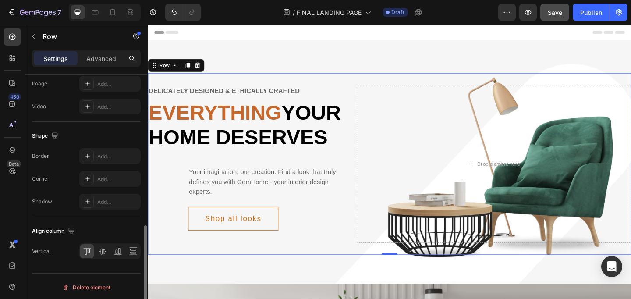
scroll to position [385, 0]
click at [433, 163] on div "Drop element here" at bounding box center [524, 176] width 299 height 171
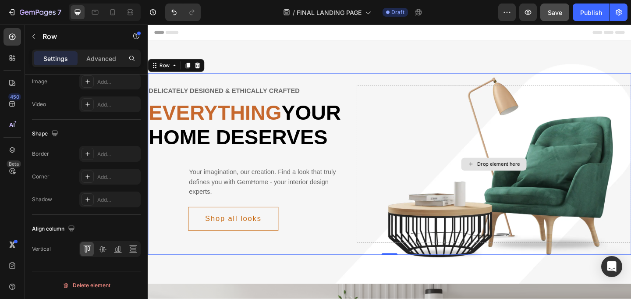
click at [433, 163] on div "Drop element here" at bounding box center [524, 176] width 299 height 171
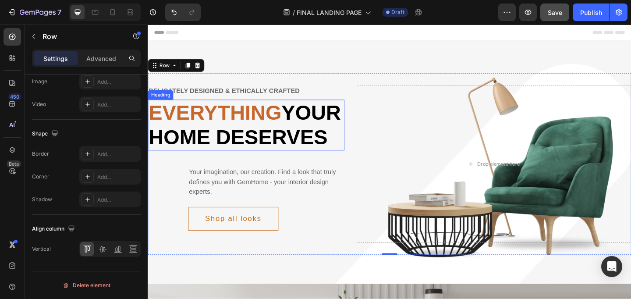
click at [252, 118] on span "Everything" at bounding box center [221, 120] width 145 height 25
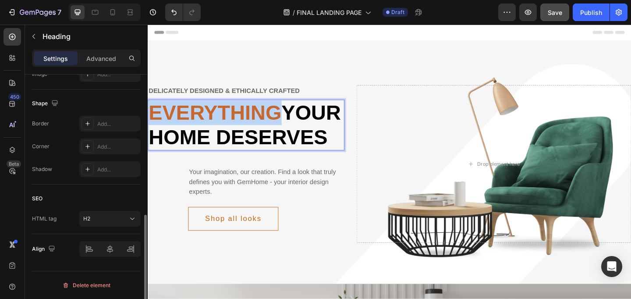
scroll to position [0, 0]
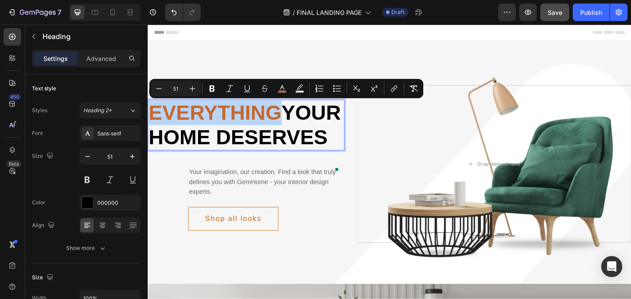
click at [269, 122] on span "Everything" at bounding box center [221, 120] width 145 height 25
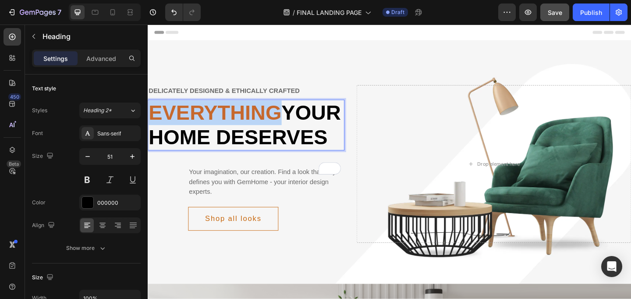
drag, startPoint x: 294, startPoint y: 120, endPoint x: 153, endPoint y: 119, distance: 141.1
click at [153, 119] on p "Everything your home deserves" at bounding box center [255, 133] width 212 height 53
